Goal: Transaction & Acquisition: Purchase product/service

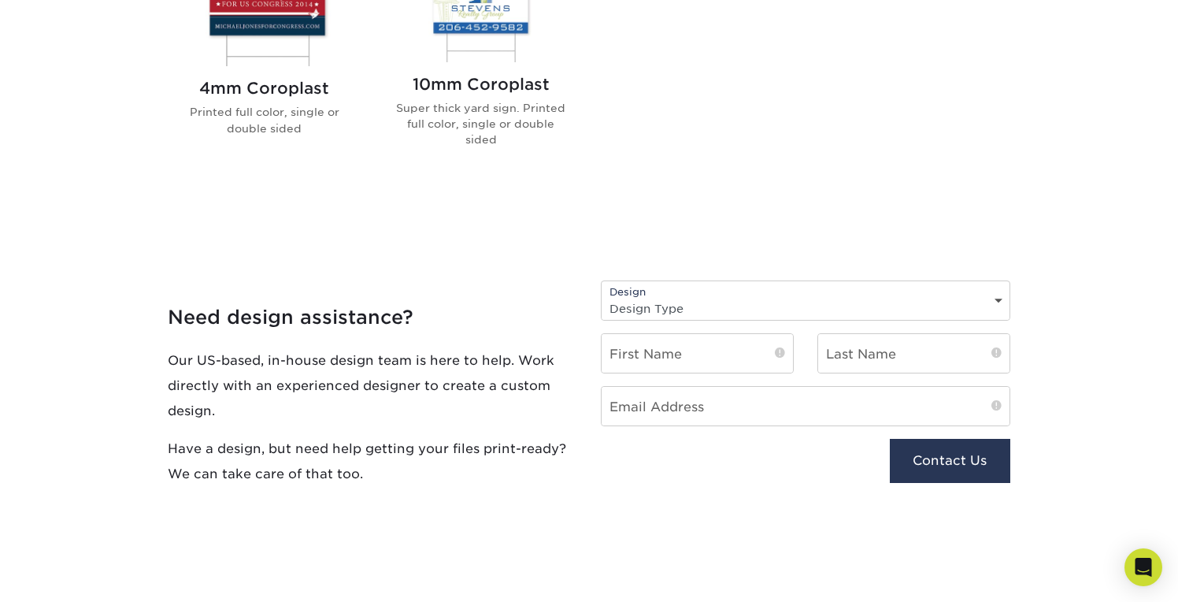
scroll to position [758, 0]
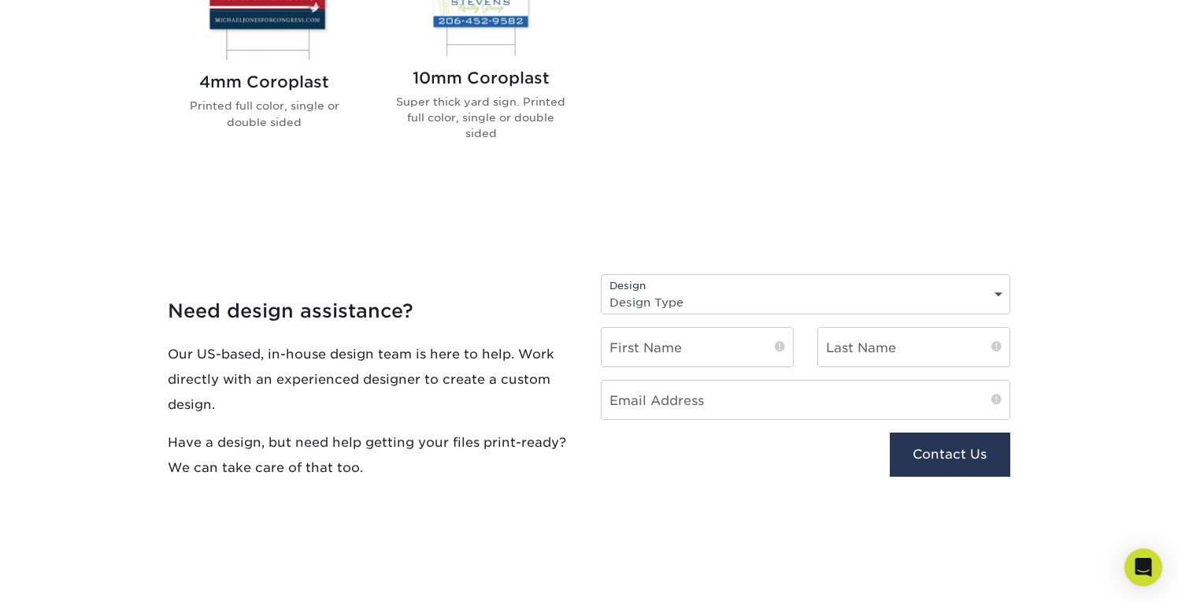
click at [705, 295] on select "Design Type Design Edits New Design" at bounding box center [806, 302] width 408 height 23
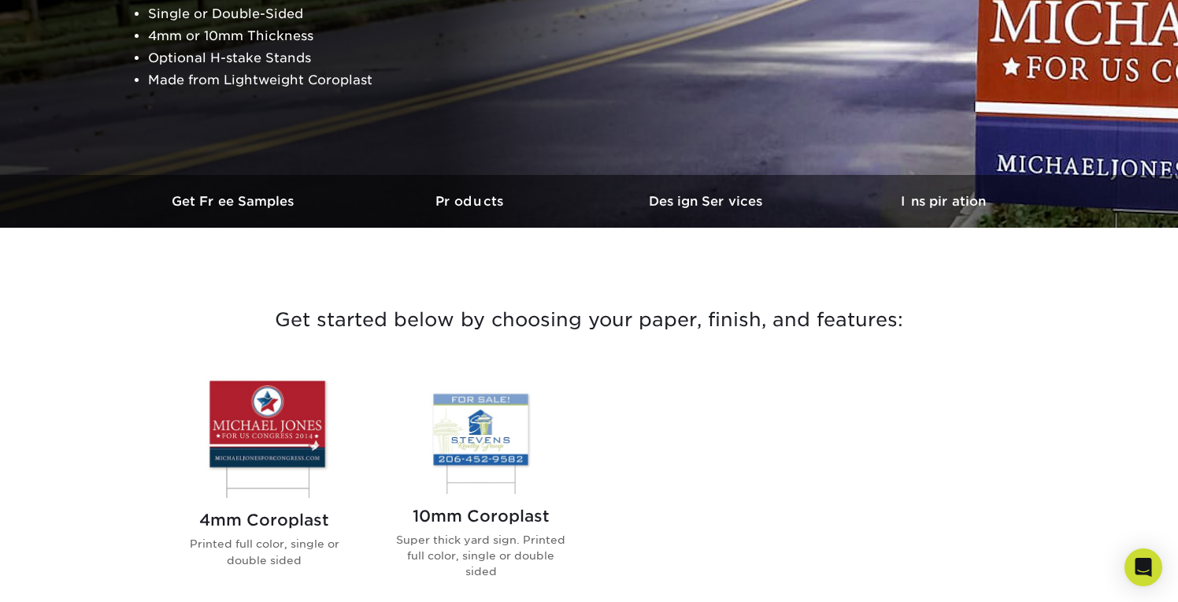
scroll to position [491, 0]
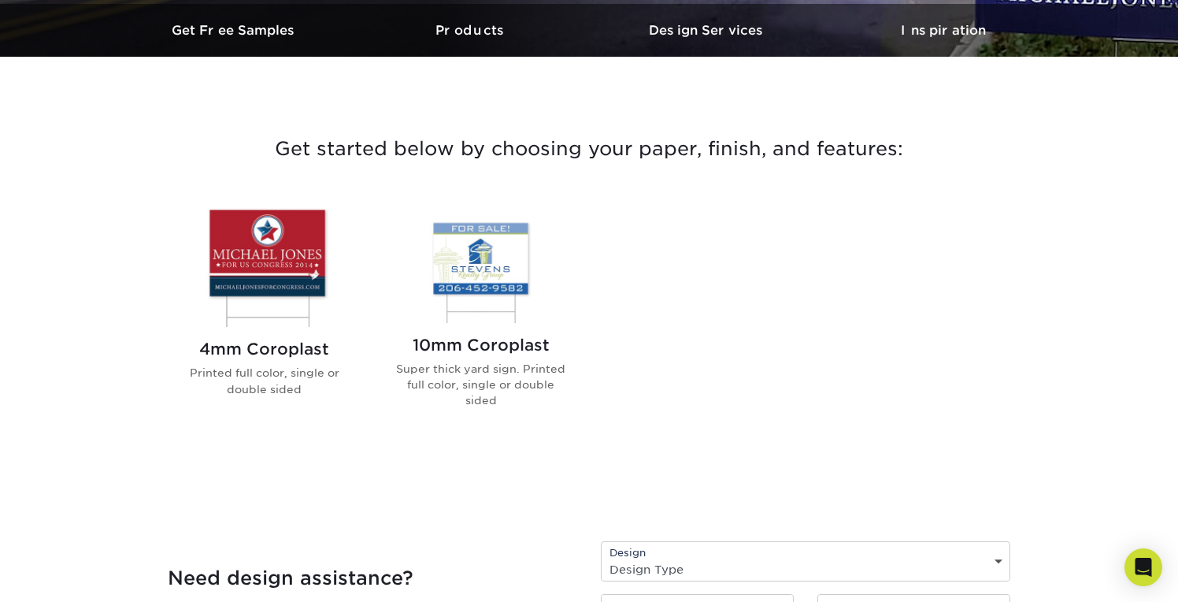
click at [295, 294] on img at bounding box center [264, 265] width 179 height 124
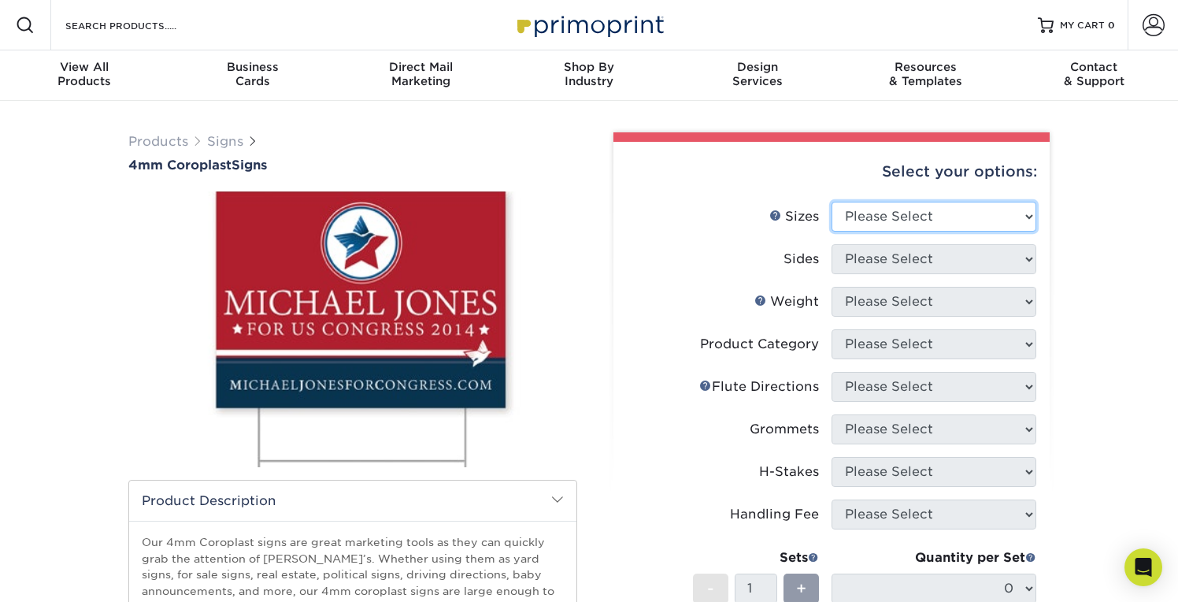
click at [1012, 202] on select "Please Select 12" x 18" 18" x 24" 24" x 24" 24" x 36"" at bounding box center [934, 217] width 205 height 30
select select "24.00x36.00"
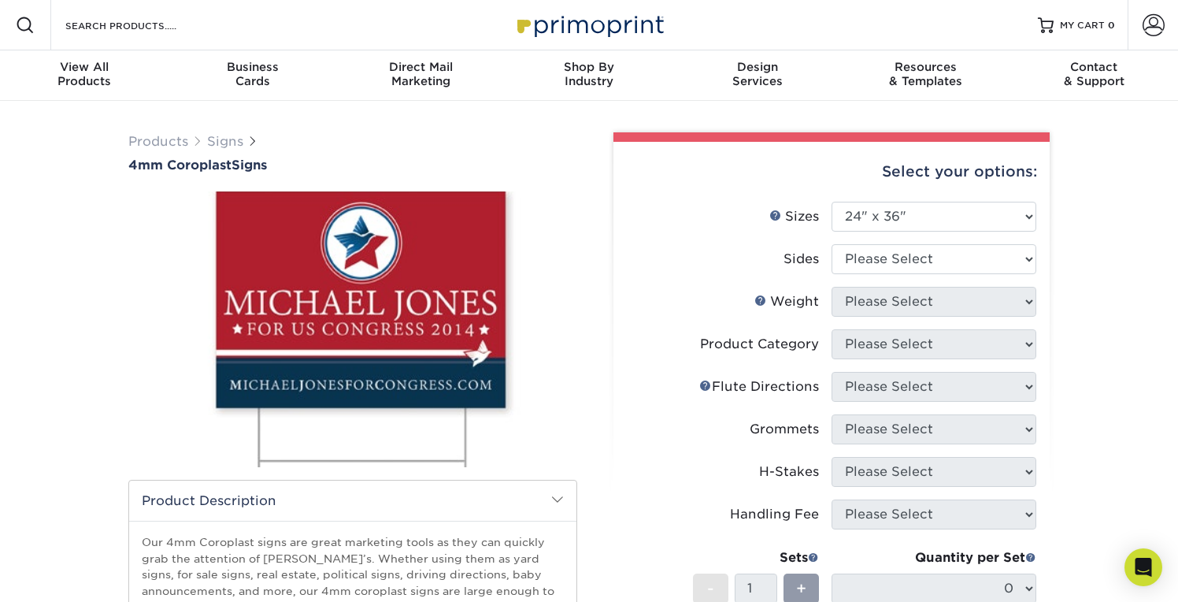
click at [945, 273] on li "Sides Please Select Print Both Sides Print Front Only" at bounding box center [832, 265] width 410 height 43
click at [945, 267] on select "Please Select Print Both Sides Print Front Only" at bounding box center [934, 259] width 205 height 30
select select "13abbda7-1d64-4f25-8bb2-c179b224825d"
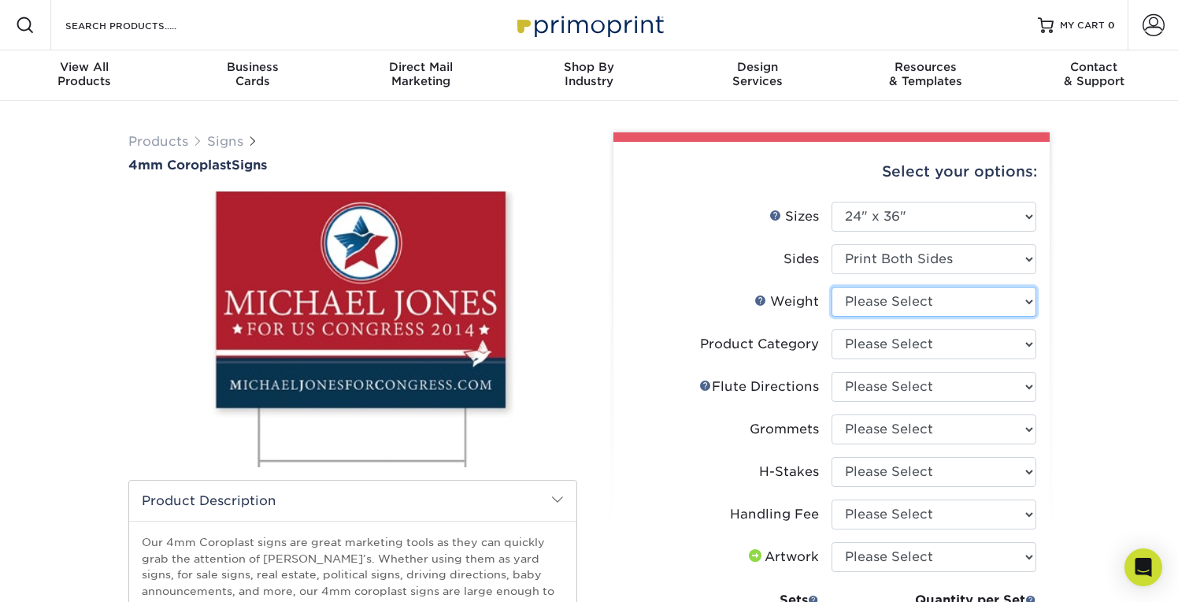
click at [1031, 304] on select "Please Select 4CORO" at bounding box center [934, 302] width 205 height 30
select select "4CORO"
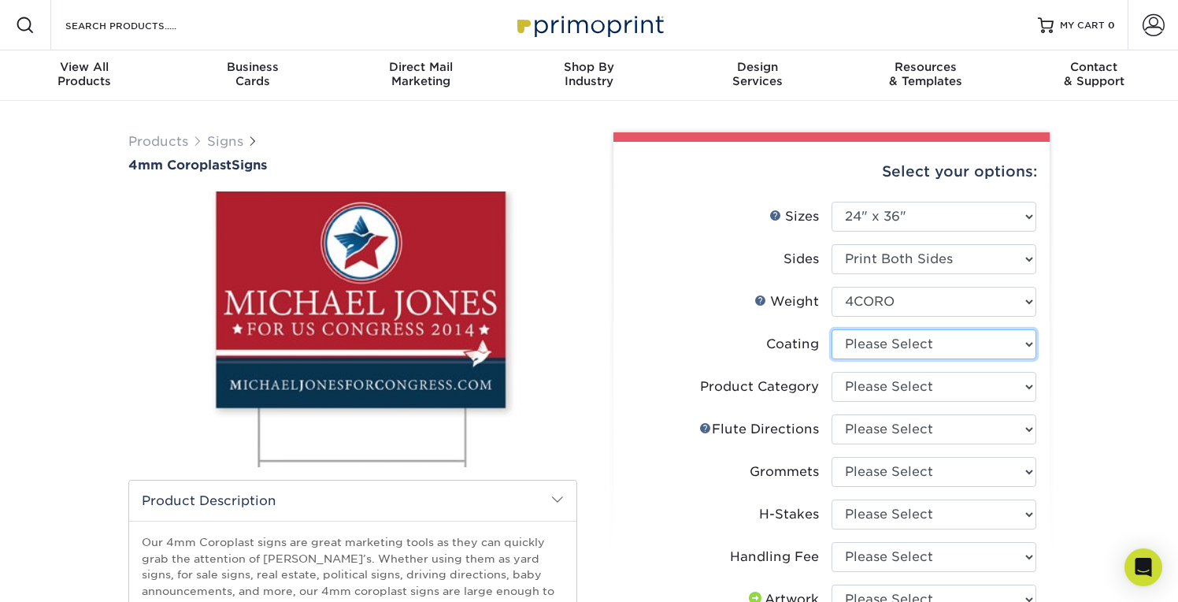
click at [995, 347] on select at bounding box center [934, 344] width 205 height 30
select select "3e7618de-abca-4bda-9f97-8b9129e913d8"
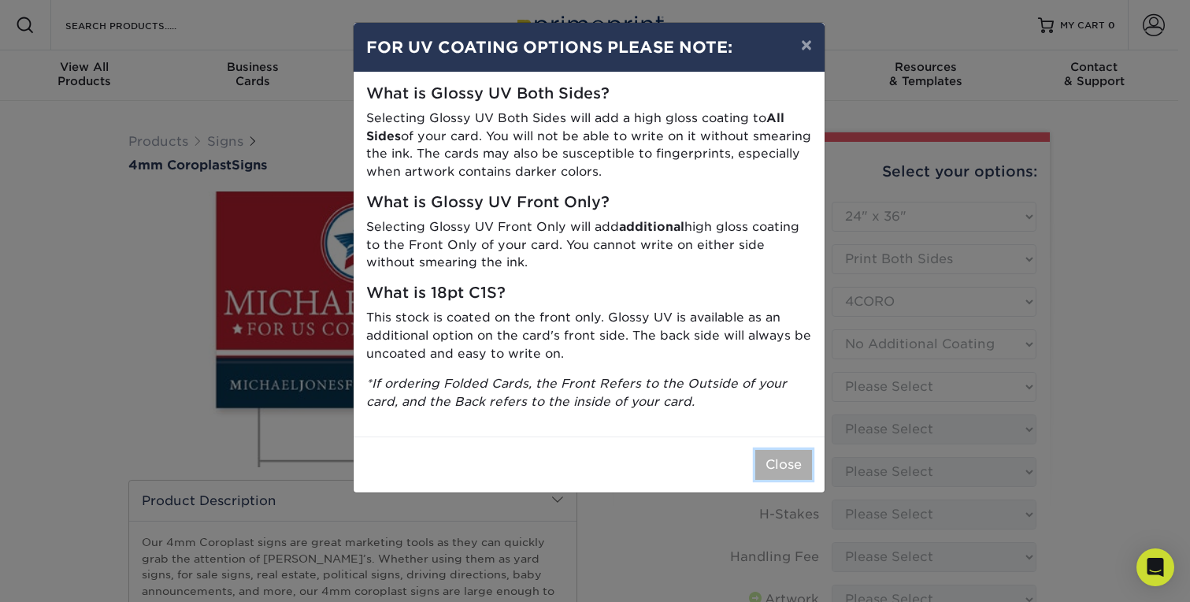
click at [787, 467] on button "Close" at bounding box center [783, 465] width 57 height 30
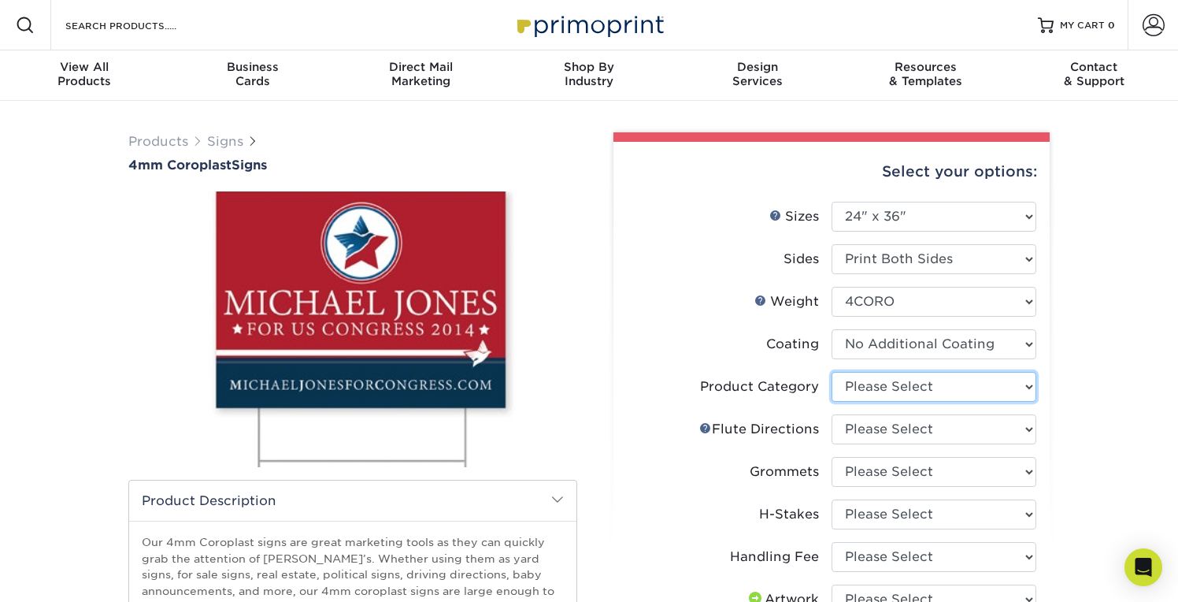
click at [966, 384] on select "Please Select Coroplast Signs" at bounding box center [934, 387] width 205 height 30
select select "b3582ed5-6912-492c-8440-2cc51afdb8e1"
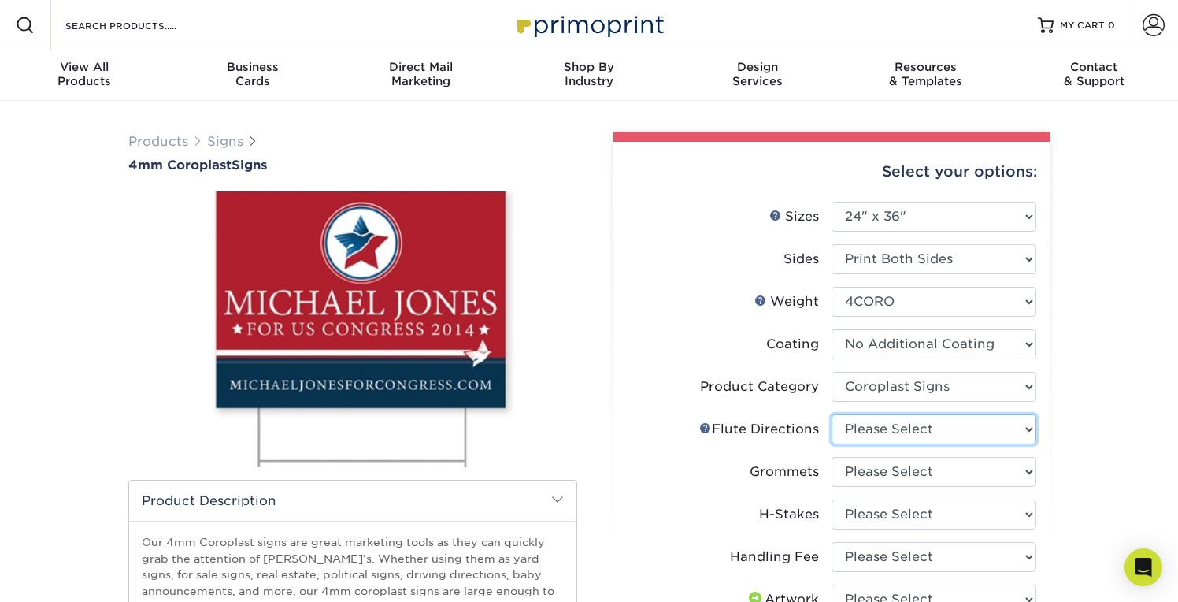
click at [955, 427] on select "Please Select Flute Direction (Horizontal) Flute Direction (Vertical)" at bounding box center [934, 429] width 205 height 30
select select "b9474d6d-25b7-40b8-b284-85b7690982f8"
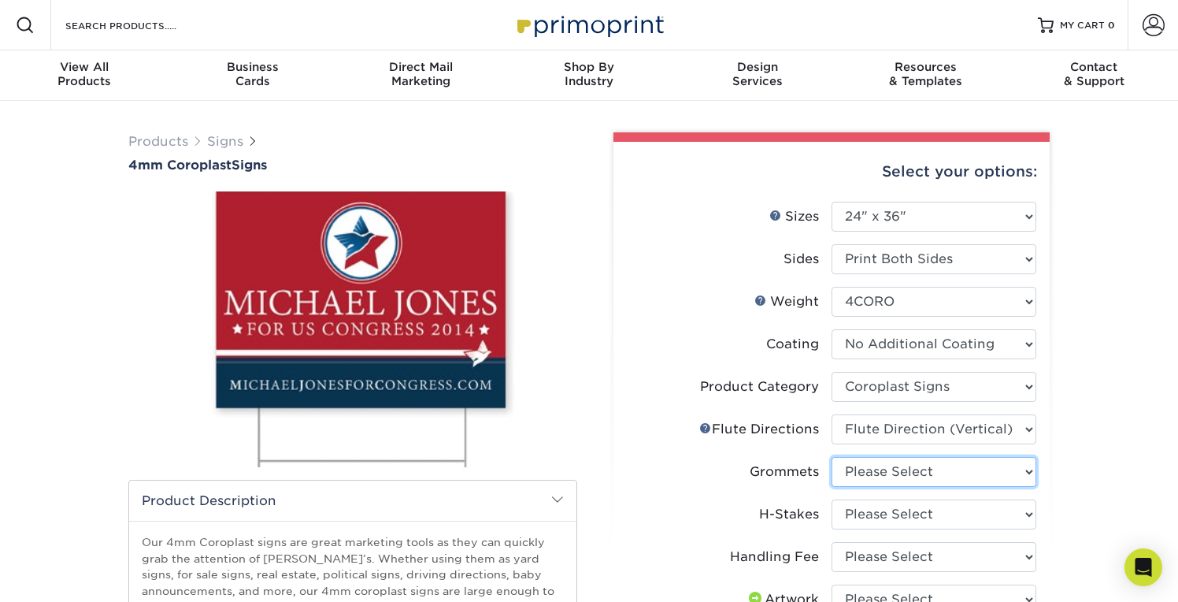
click at [992, 472] on select "Please Select No Grommets Yes, Grommet All 4 Corners Yes, Grommet All 4 Corners…" at bounding box center [934, 472] width 205 height 30
select select "90d329df-db80-4206-b821-ff9d3f363977"
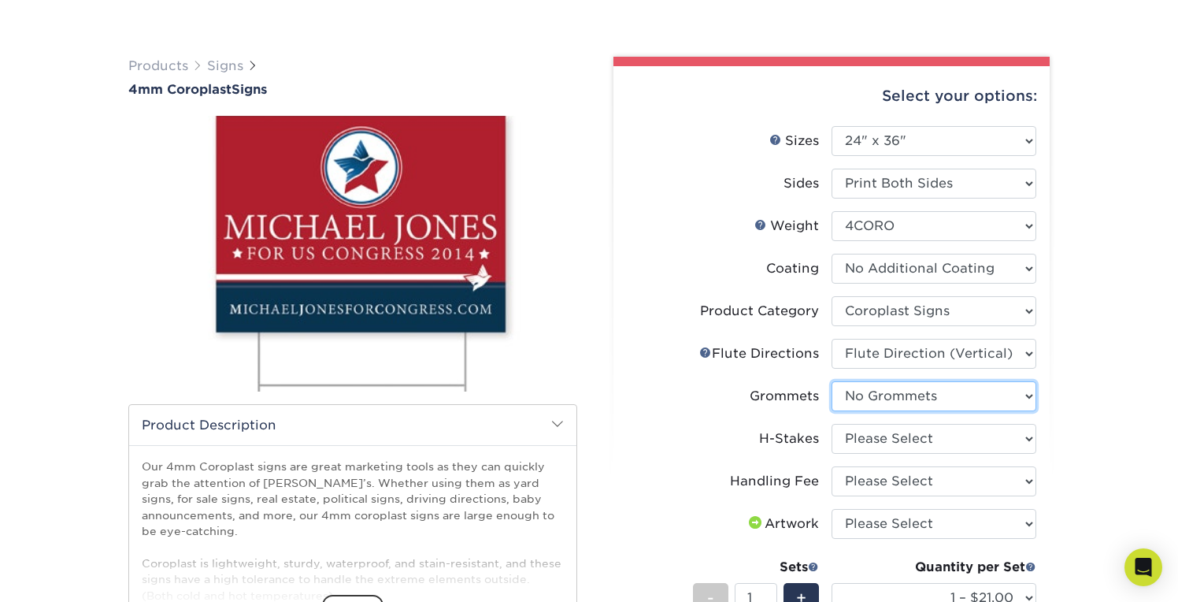
scroll to position [259, 0]
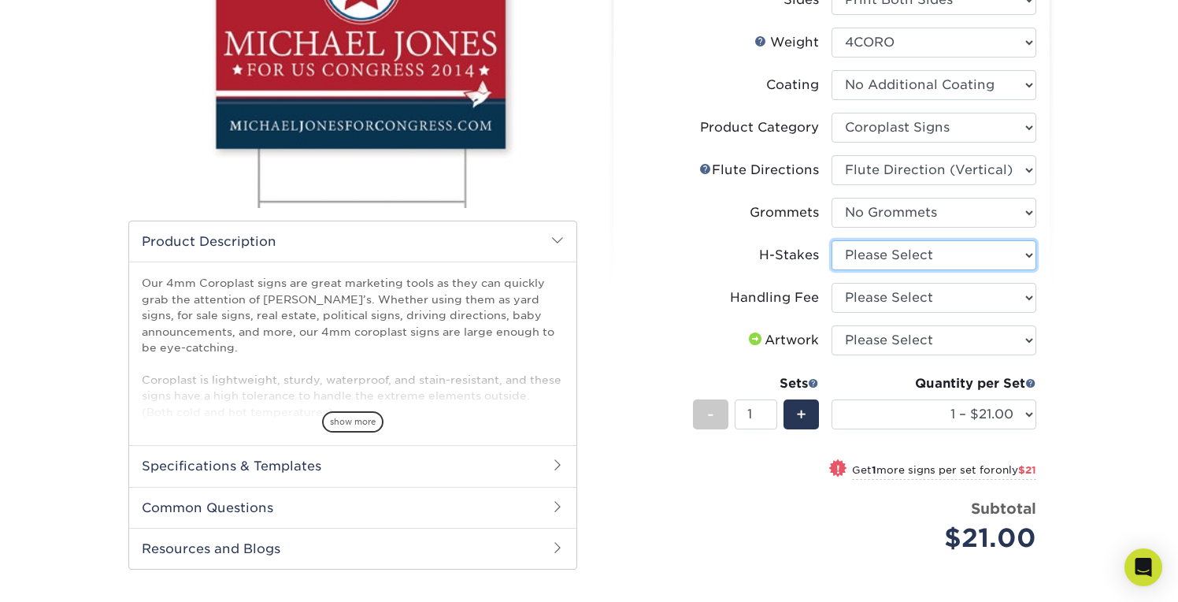
click at [906, 259] on select "Please Select No H-Stakes Yes" at bounding box center [934, 255] width 205 height 30
select select "aec992a9-897e-40ed-b45c-8ce74849ba63"
click at [910, 297] on select "Please Select Handling Fee" at bounding box center [934, 298] width 205 height 30
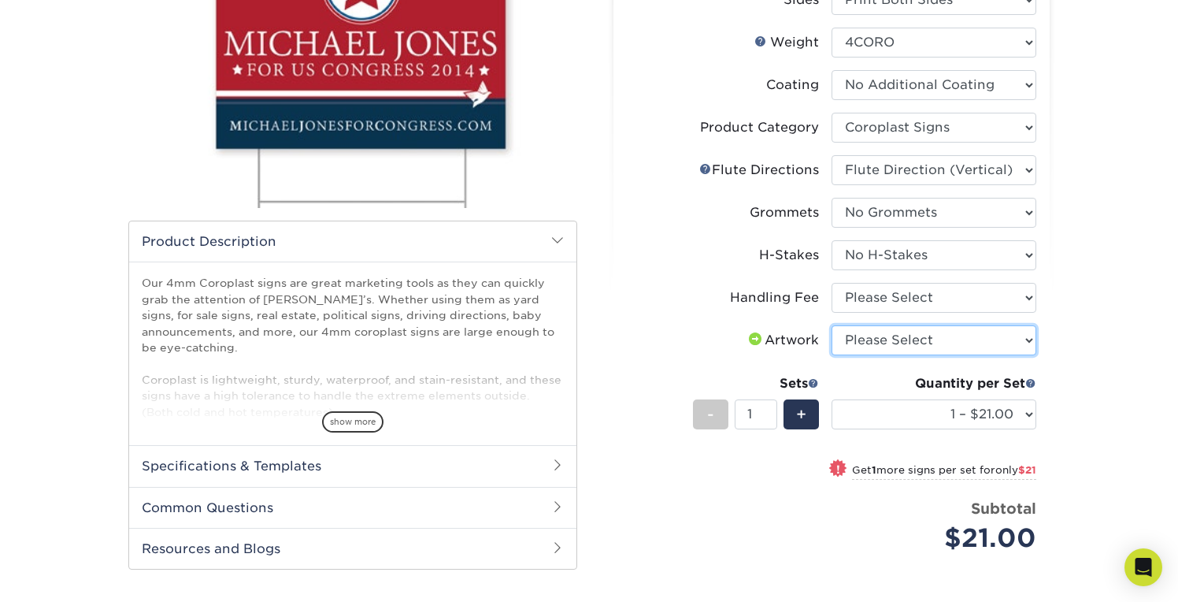
click at [932, 337] on select "Please Select I will upload files I need a design - $50" at bounding box center [934, 340] width 205 height 30
select select "upload"
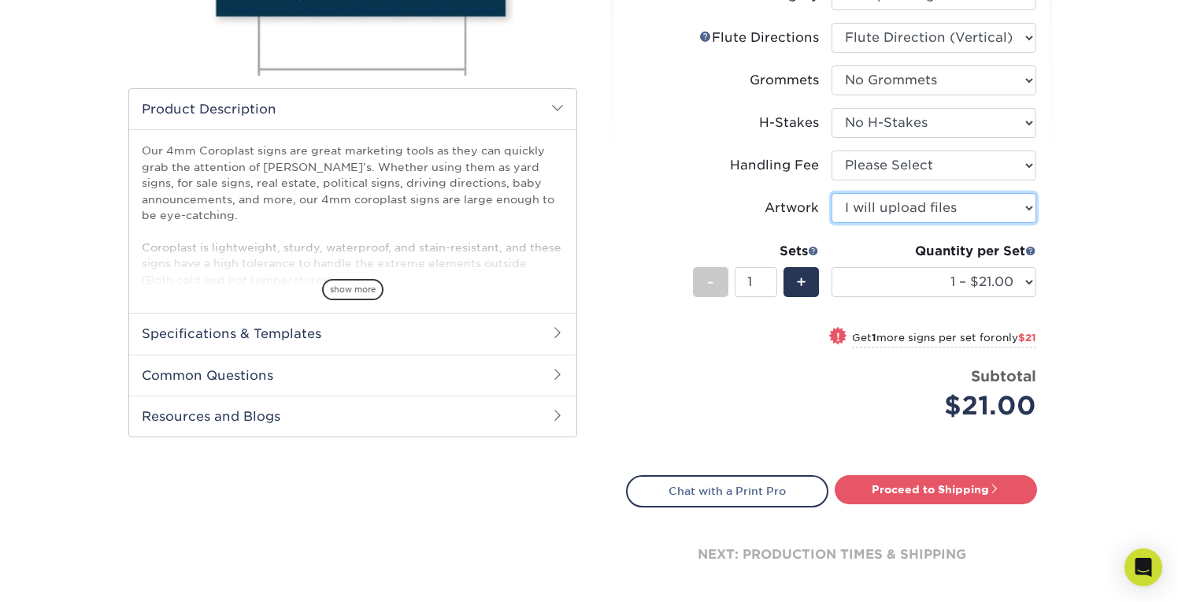
scroll to position [395, 0]
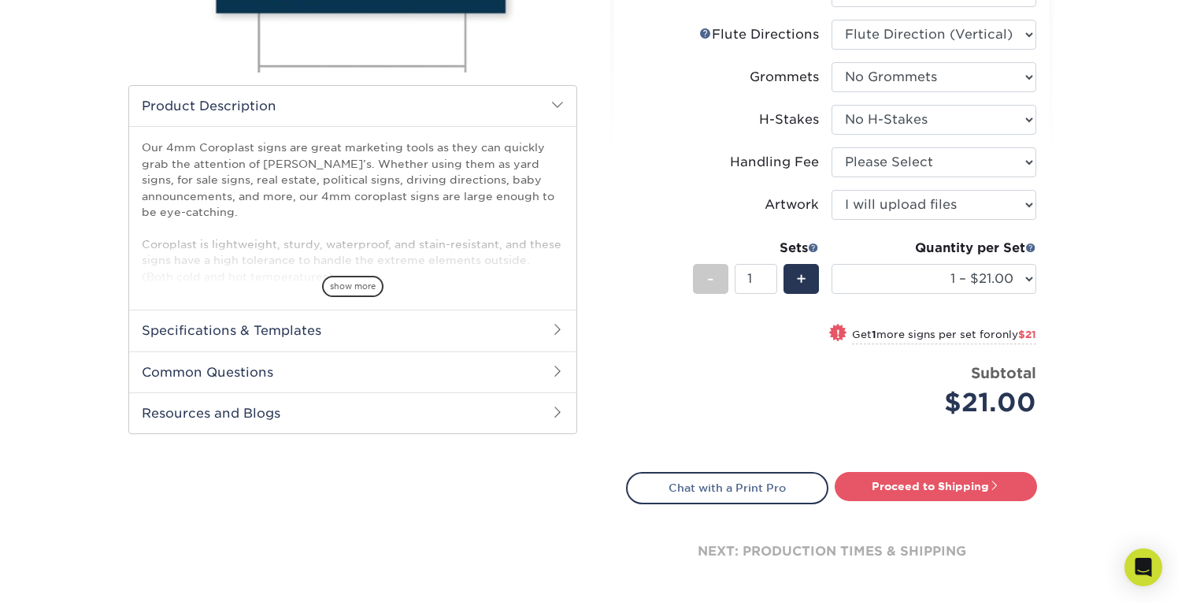
click at [1107, 367] on div "Products Signs 4mm Coroplast Signs /" at bounding box center [589, 180] width 1178 height 949
click at [809, 282] on div "+" at bounding box center [801, 279] width 35 height 30
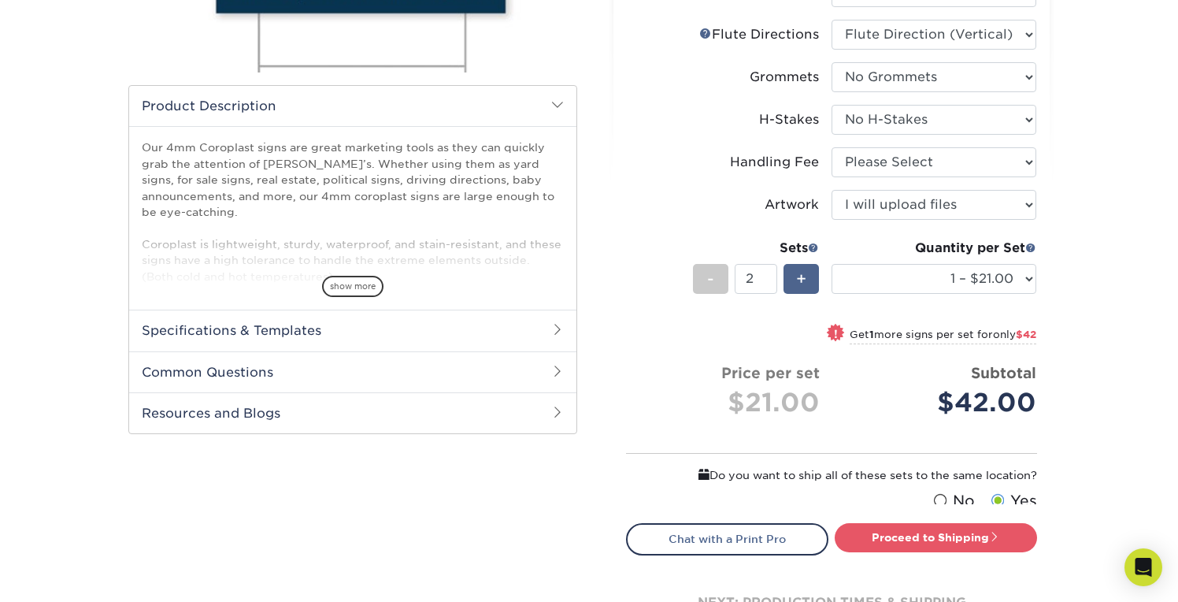
click at [809, 282] on div "+" at bounding box center [801, 279] width 35 height 30
type input "4"
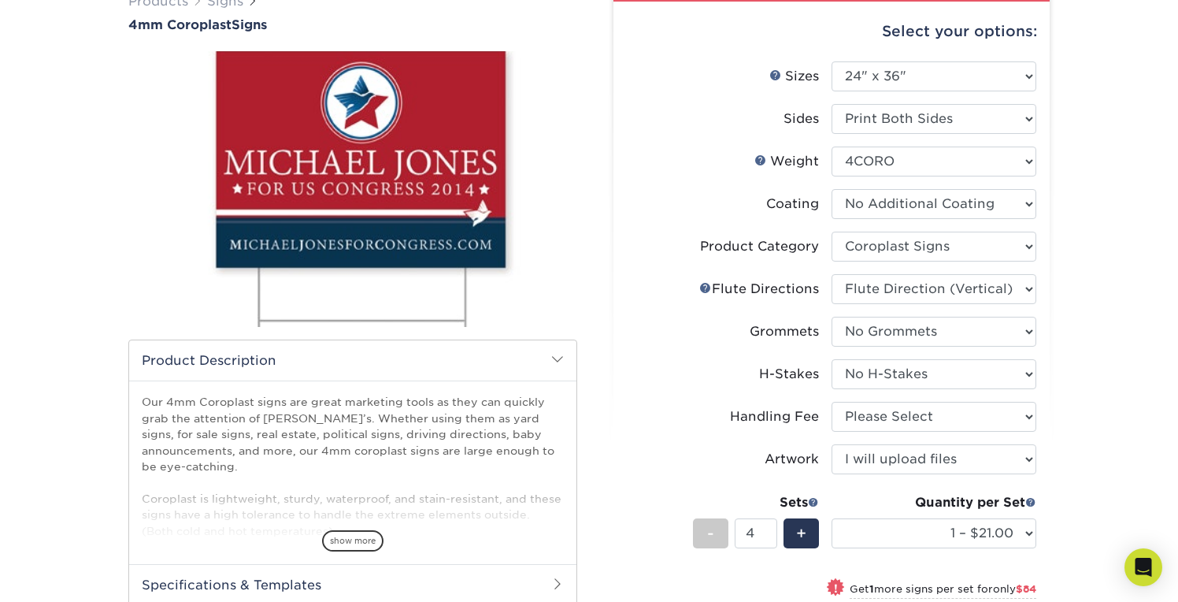
scroll to position [134, 0]
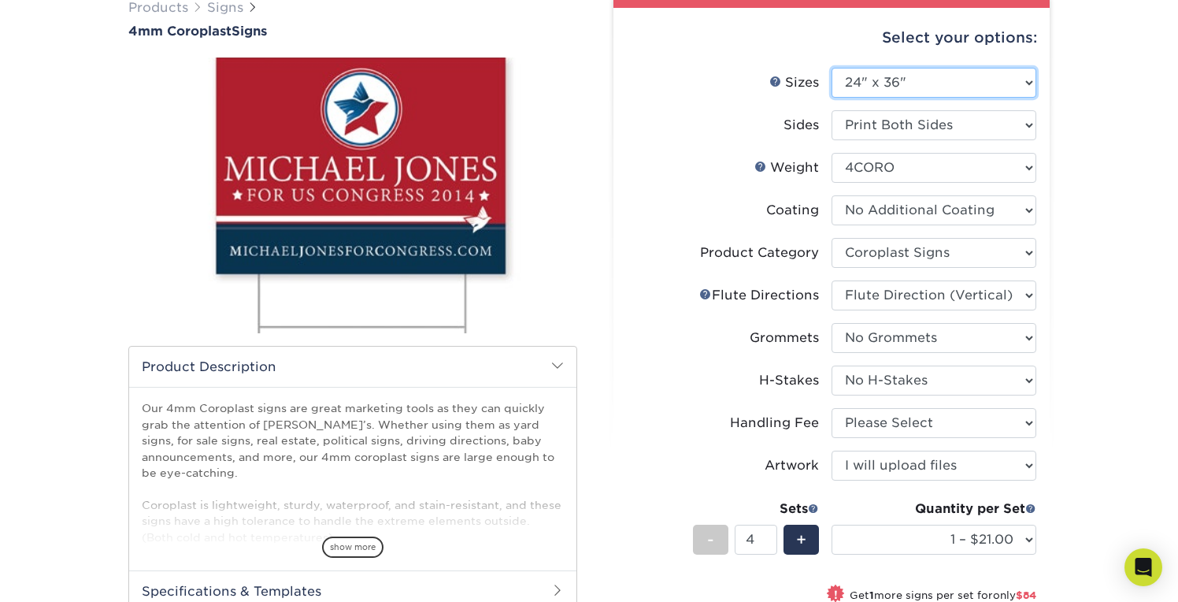
click at [966, 74] on select "Please Select 12" x 18" 18" x 24" 24" x 24" 24" x 36"" at bounding box center [934, 83] width 205 height 30
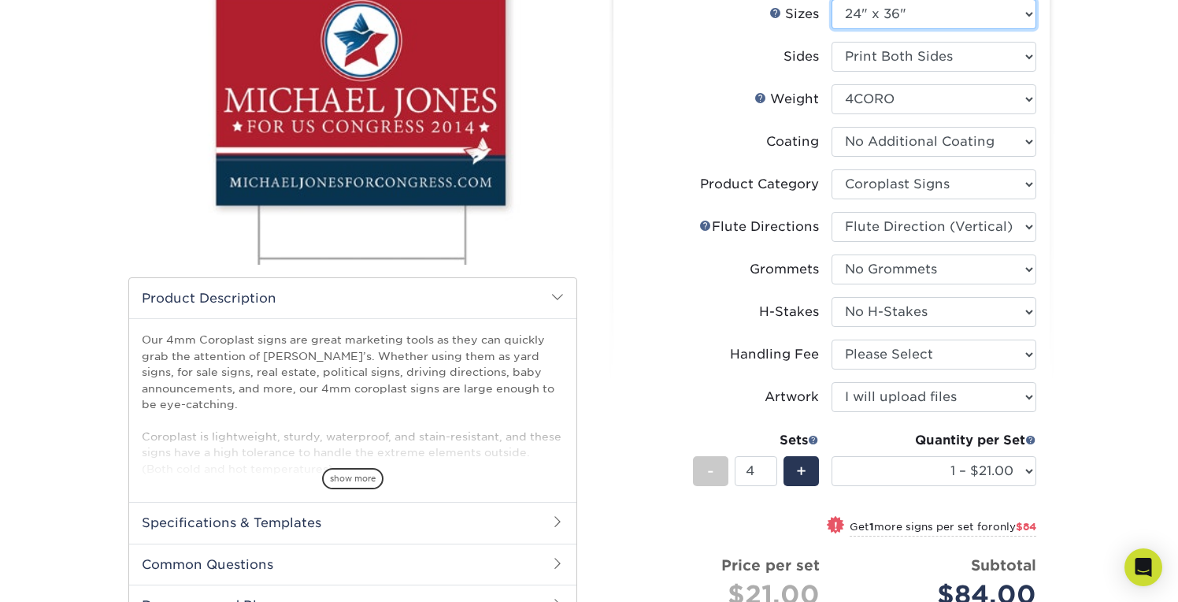
scroll to position [188, 0]
